Goal: Transaction & Acquisition: Subscribe to service/newsletter

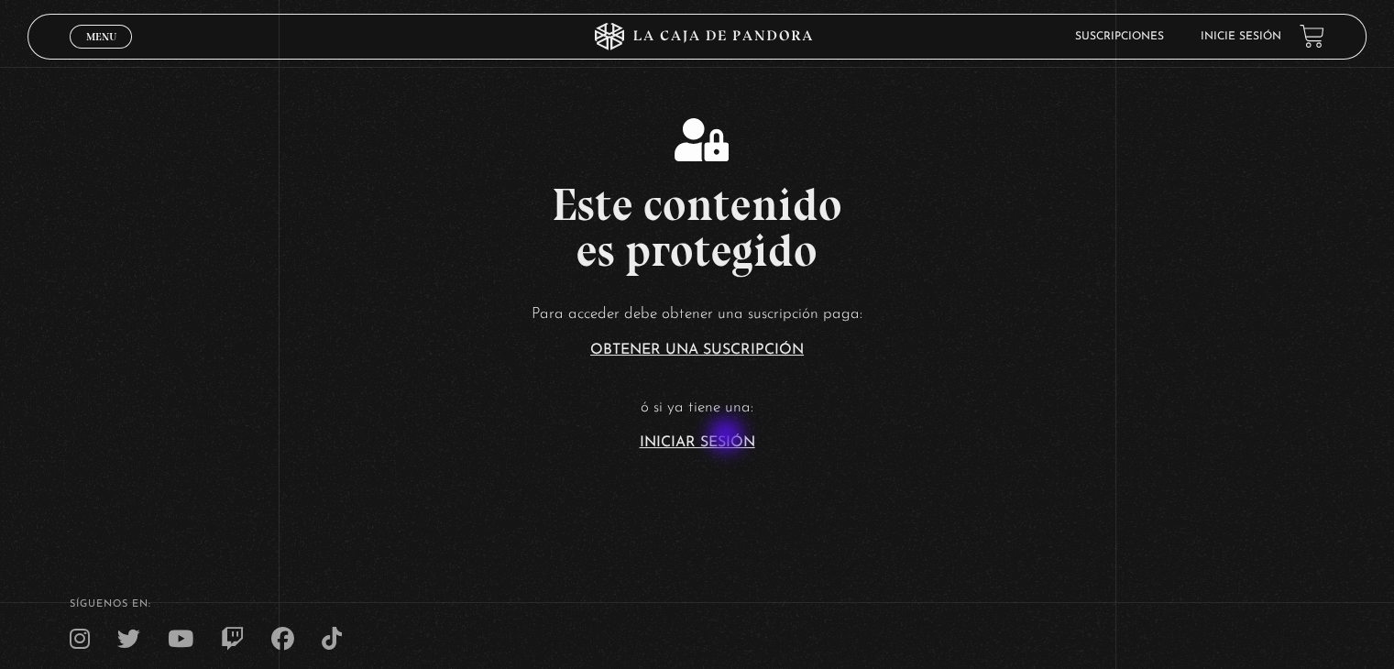
click at [728, 437] on link "Iniciar Sesión" at bounding box center [697, 442] width 115 height 15
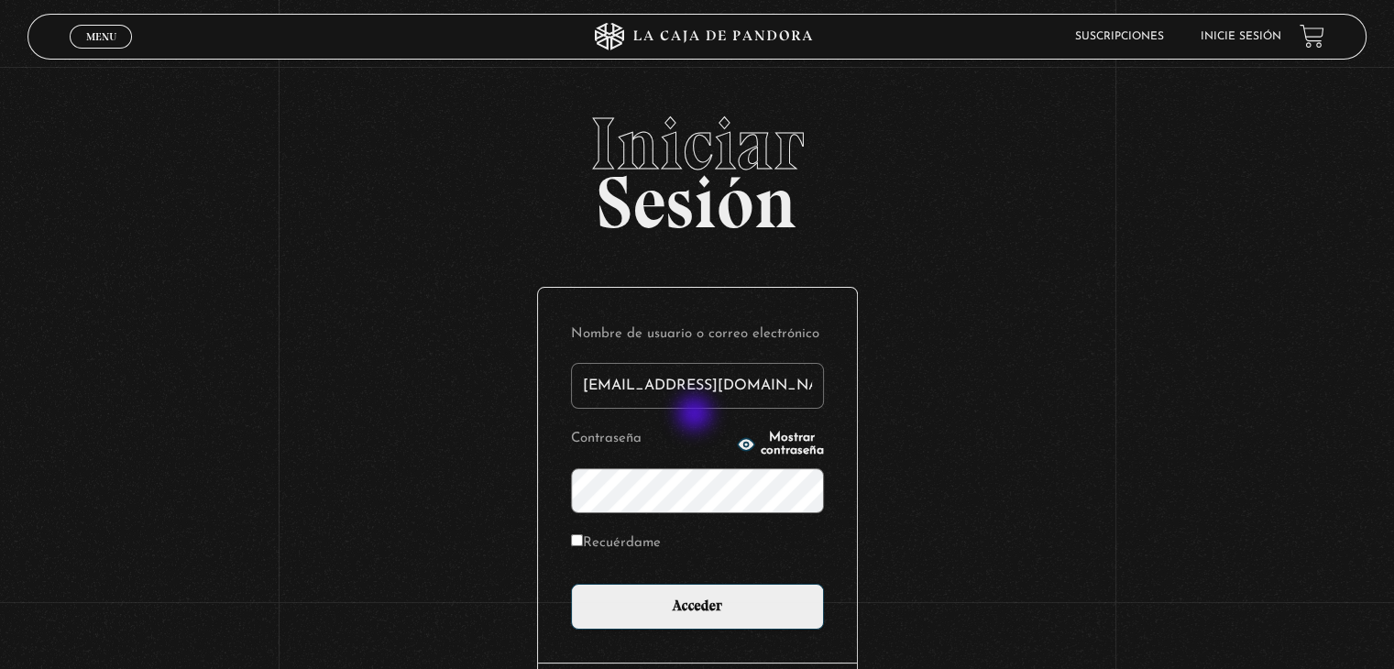
type input "[EMAIL_ADDRESS][DOMAIN_NAME]"
click at [571, 584] on input "Acceder" at bounding box center [697, 607] width 253 height 46
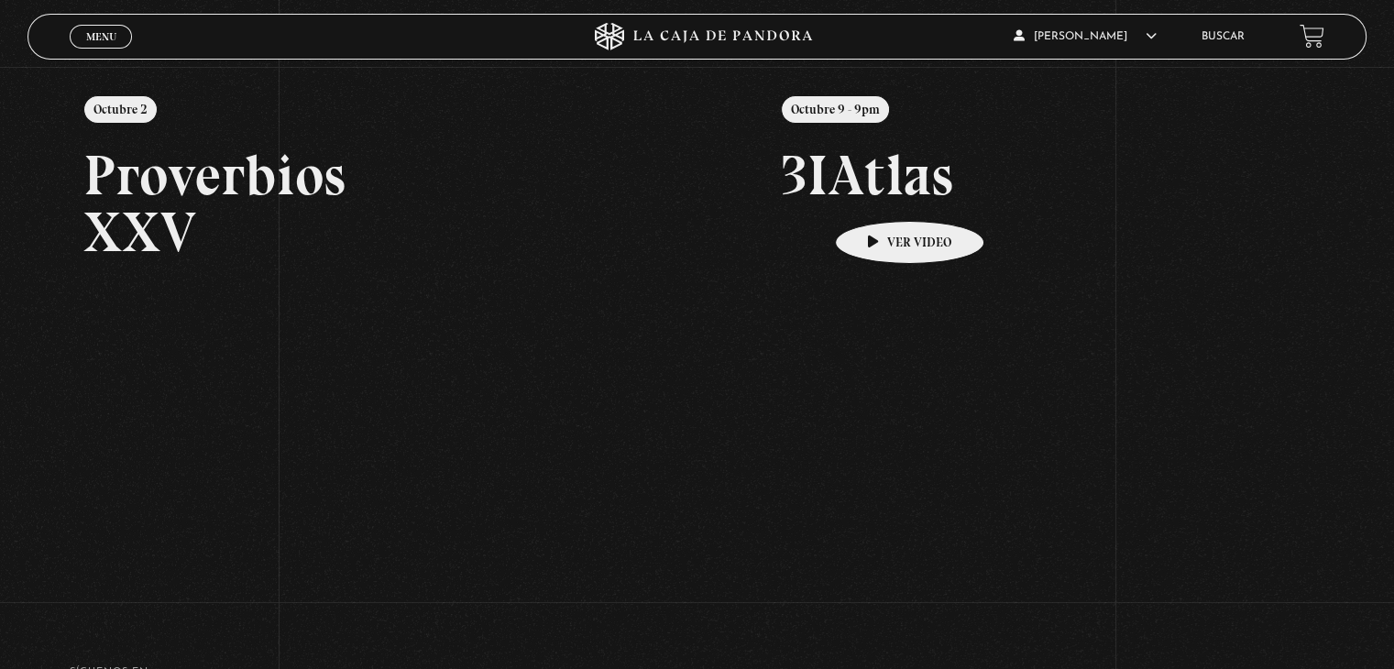
scroll to position [275, 0]
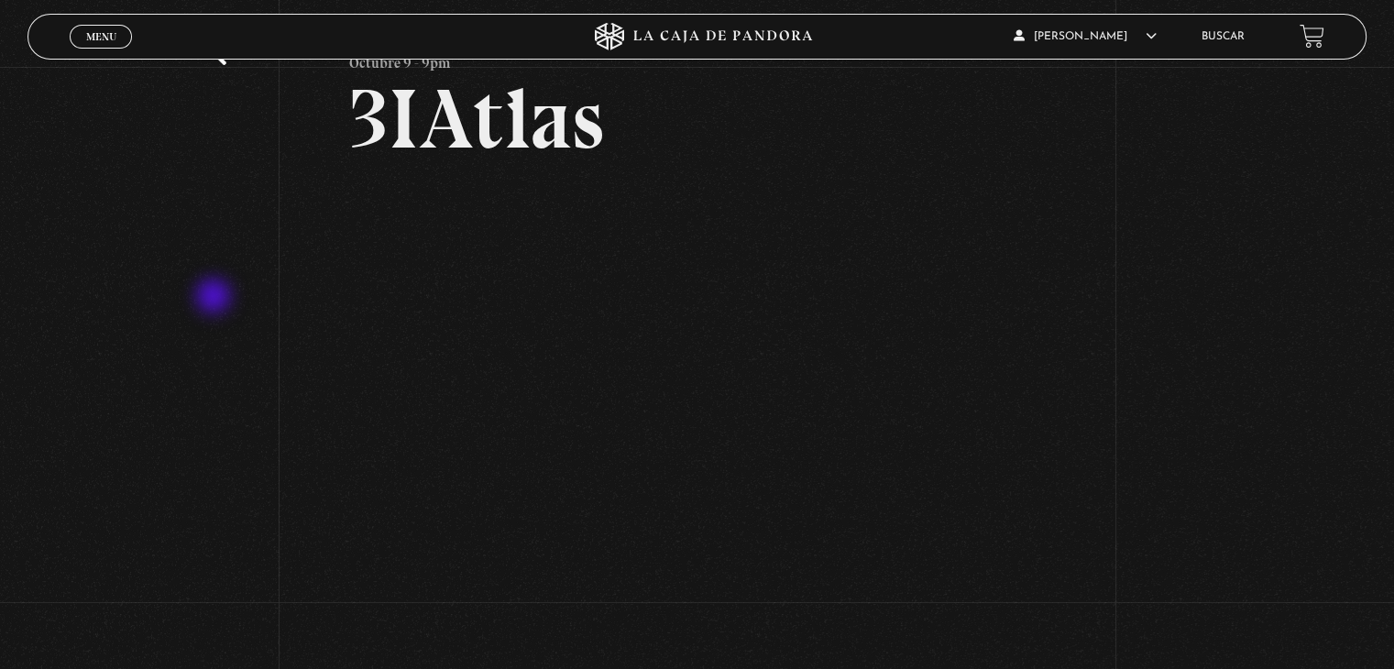
scroll to position [92, 0]
